Goal: Task Accomplishment & Management: Understand process/instructions

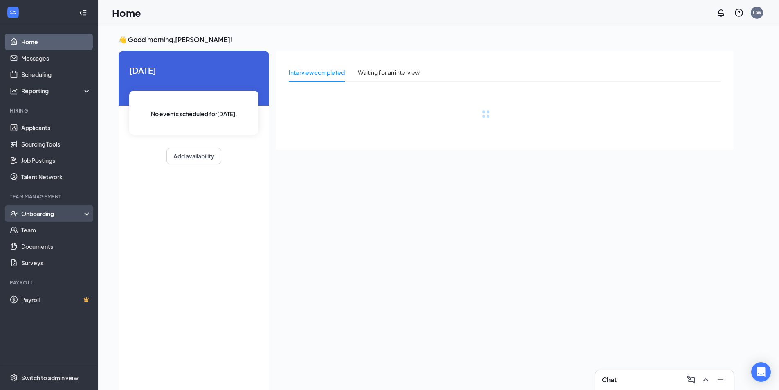
click at [41, 216] on div "Onboarding" at bounding box center [52, 213] width 63 height 8
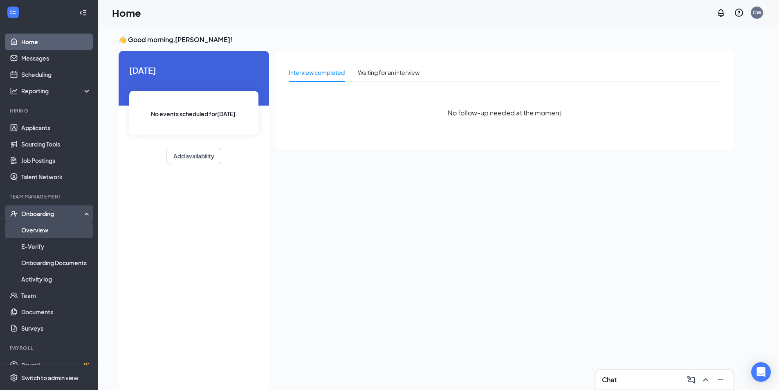
click at [42, 232] on link "Overview" at bounding box center [56, 230] width 70 height 16
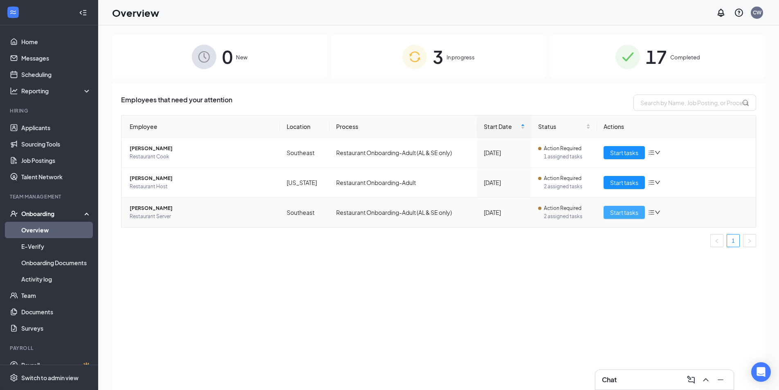
click at [632, 212] on span "Start tasks" at bounding box center [624, 212] width 28 height 9
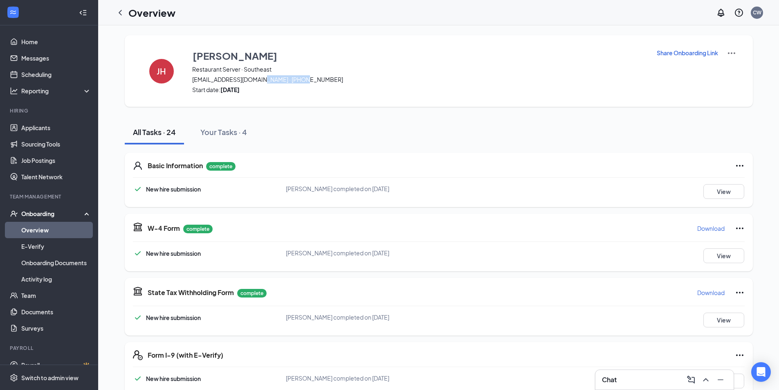
drag, startPoint x: 256, startPoint y: 79, endPoint x: 298, endPoint y: 80, distance: 42.5
click at [298, 80] on span "[EMAIL_ADDRESS][DOMAIN_NAME] · [PHONE_NUMBER]" at bounding box center [419, 79] width 454 height 8
copy span "[PHONE_NUMBER]"
drag, startPoint x: 189, startPoint y: 79, endPoint x: 251, endPoint y: 81, distance: 62.2
click at [251, 81] on span "[EMAIL_ADDRESS][DOMAIN_NAME] · [PHONE_NUMBER]" at bounding box center [419, 79] width 454 height 8
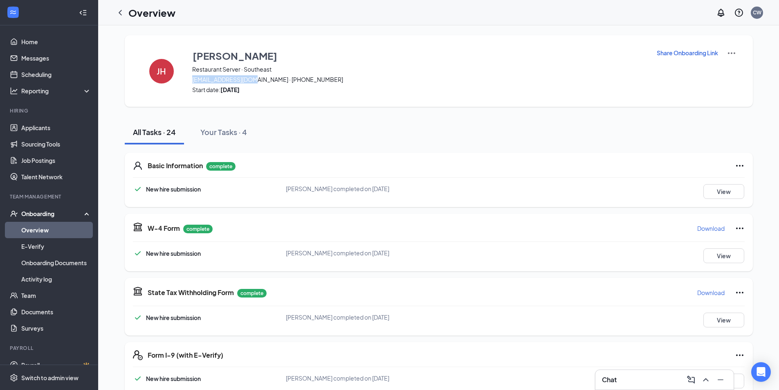
copy span "[EMAIL_ADDRESS][DOMAIN_NAME]"
